Goal: Task Accomplishment & Management: Manage account settings

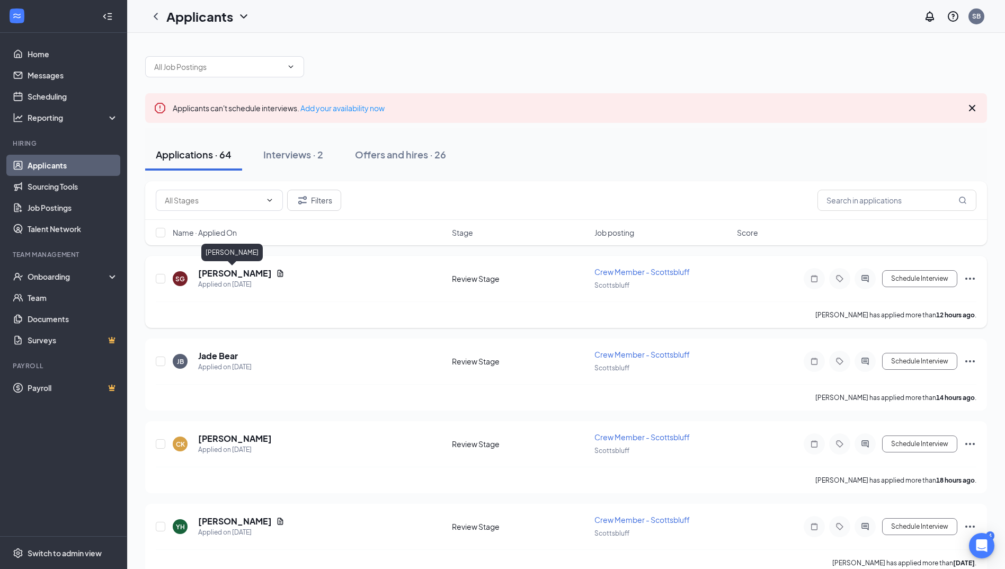
click at [219, 272] on h5 "[PERSON_NAME]" at bounding box center [235, 274] width 74 height 12
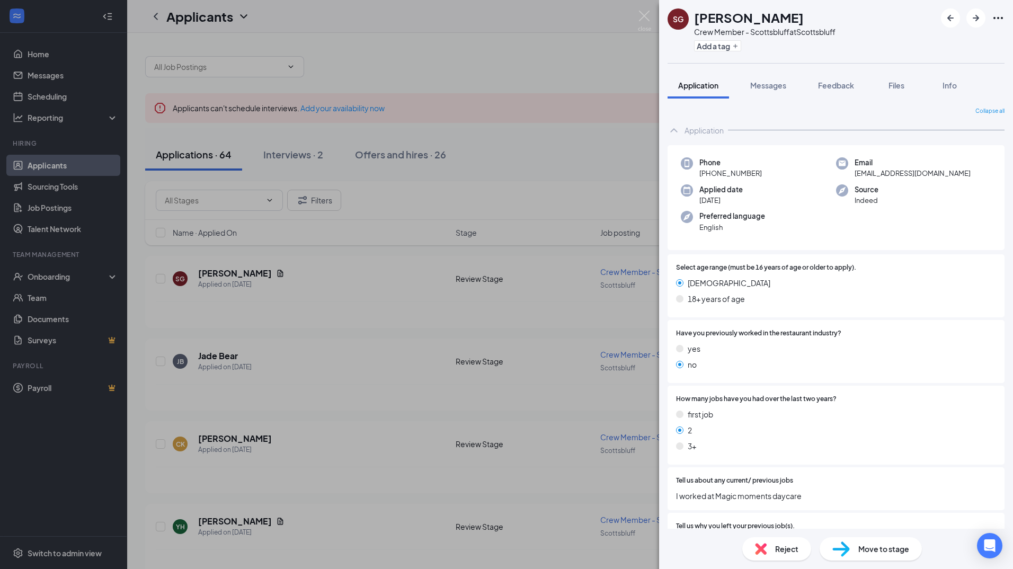
click at [282, 367] on div "SG [PERSON_NAME] Crew Member - Scottsbluff at [GEOGRAPHIC_DATA] Add a tag Appli…" at bounding box center [506, 284] width 1013 height 569
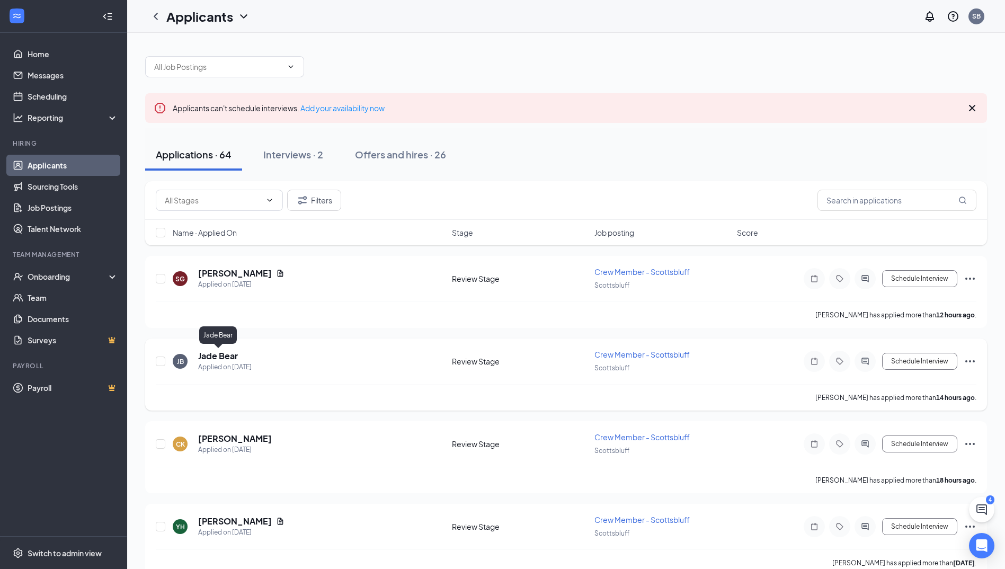
click at [227, 352] on h5 "Jade Bear" at bounding box center [218, 356] width 40 height 12
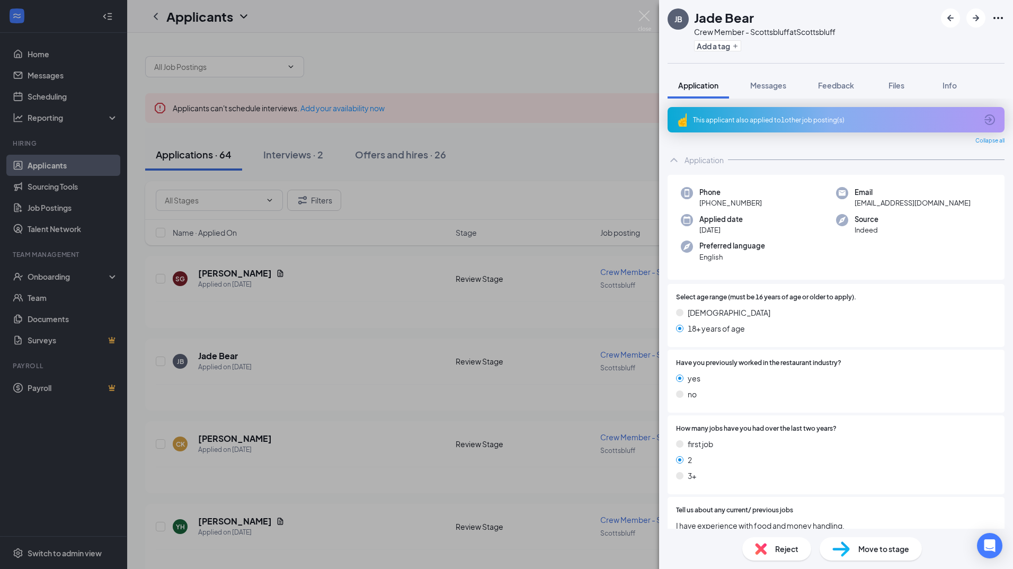
click at [804, 118] on div "This applicant also applied to 1 other job posting(s)" at bounding box center [835, 119] width 284 height 9
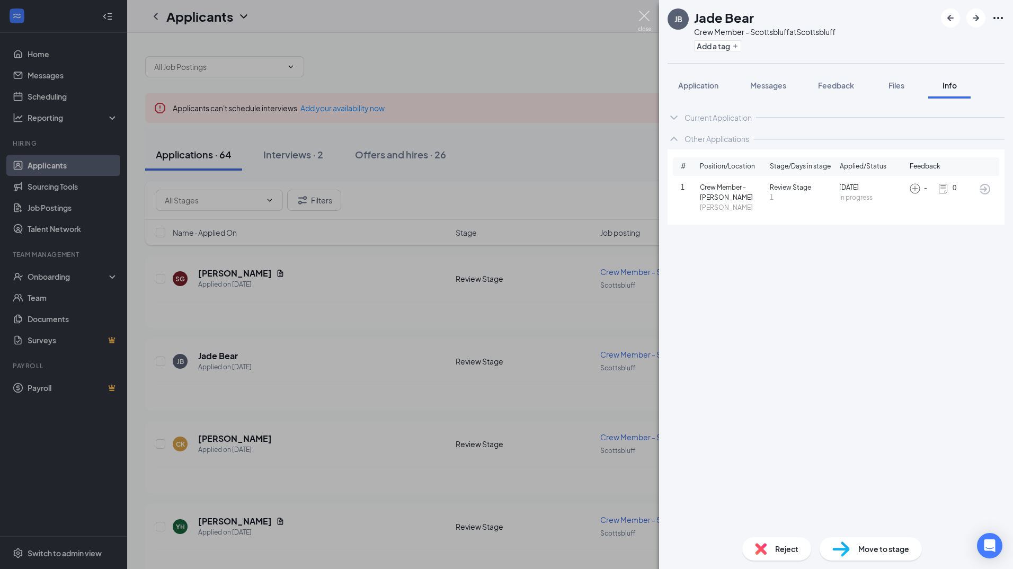
click at [646, 19] on img at bounding box center [644, 21] width 13 height 21
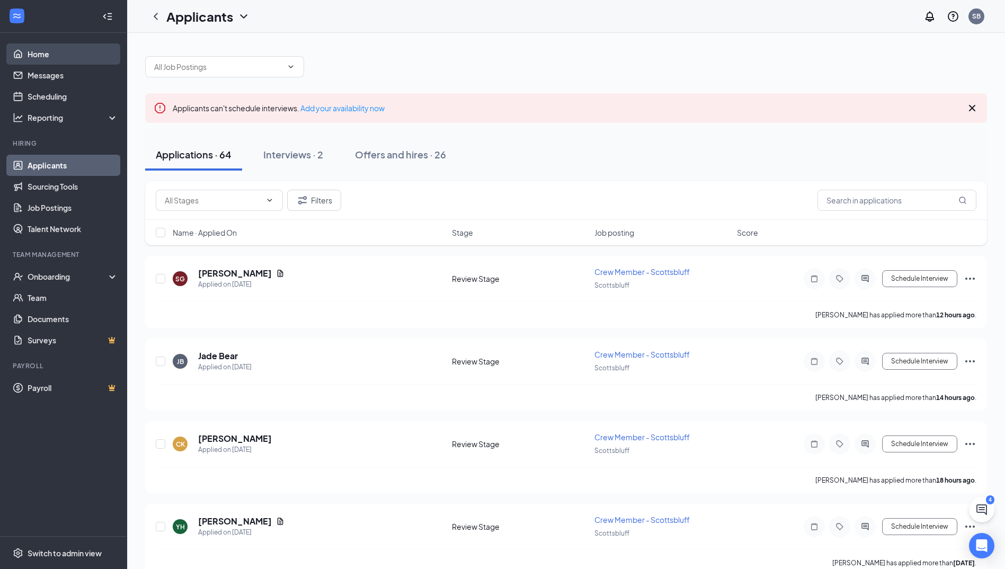
click at [43, 56] on link "Home" at bounding box center [73, 53] width 91 height 21
